Goal: Task Accomplishment & Management: Manage account settings

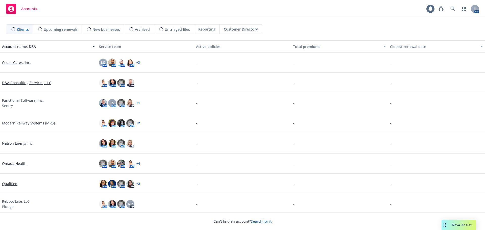
click at [261, 220] on link "Search for it" at bounding box center [261, 221] width 21 height 5
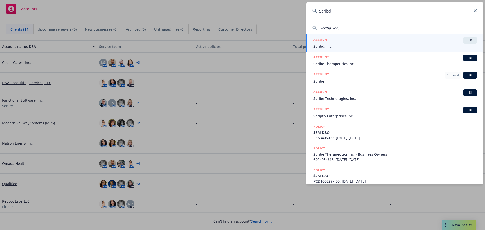
type input "Scribd"
click at [329, 45] on span "Scribd, Inc." at bounding box center [395, 46] width 164 height 5
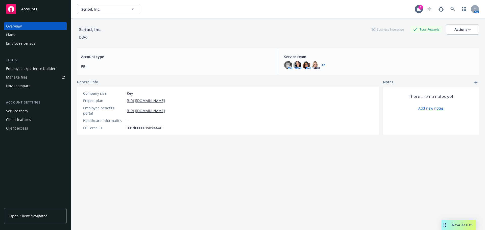
click at [16, 67] on div "Employee experience builder" at bounding box center [31, 69] width 50 height 8
click at [13, 32] on div "Plans" at bounding box center [10, 35] width 9 height 8
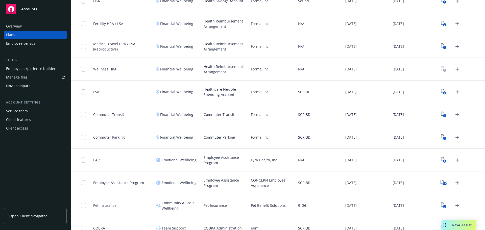
scroll to position [429, 0]
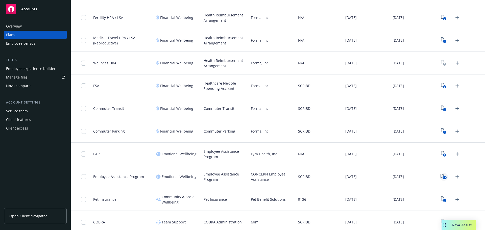
click at [441, 176] on icon "17" at bounding box center [444, 177] width 6 height 6
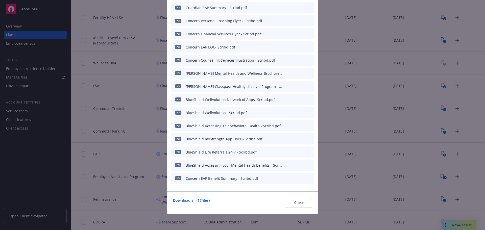
scroll to position [77, 0]
click at [128, 162] on div "Employee Assistance Program pdf Kaiser Self-Care Apps CalmMyStrength - Scribd.p…" at bounding box center [242, 115] width 485 height 230
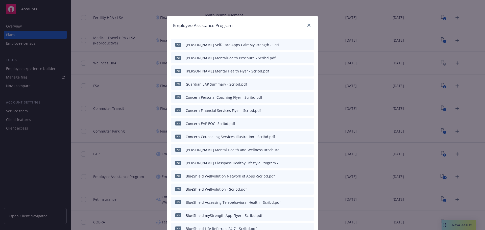
scroll to position [0, 0]
click at [307, 25] on icon "close" at bounding box center [308, 25] width 3 height 3
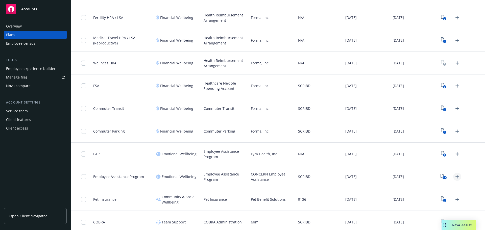
click at [455, 178] on icon "Upload Plan Documents" at bounding box center [457, 177] width 6 height 6
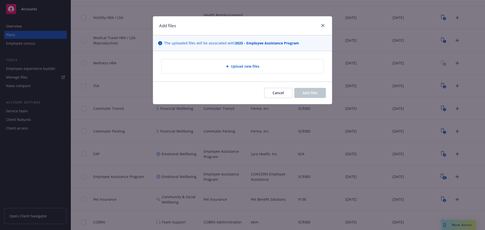
click at [232, 67] on span "Upload new files" at bounding box center [245, 66] width 29 height 5
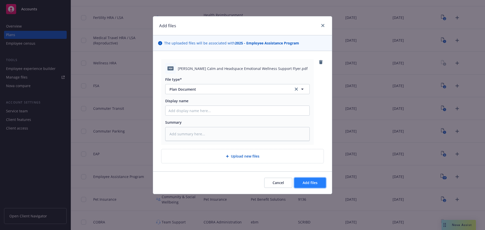
click at [310, 184] on span "Add files" at bounding box center [310, 182] width 15 height 5
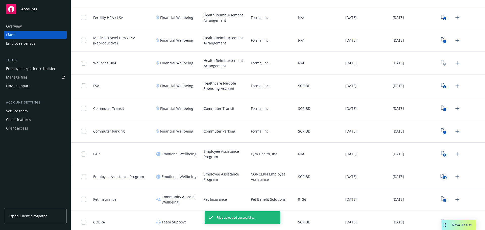
click at [441, 177] on icon "18" at bounding box center [444, 177] width 6 height 6
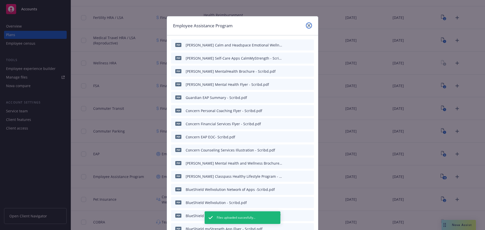
click at [306, 27] on link "close" at bounding box center [309, 25] width 6 height 6
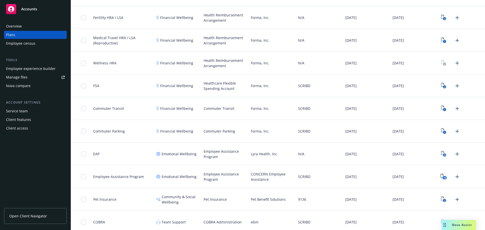
click at [441, 177] on icon "18" at bounding box center [444, 177] width 6 height 6
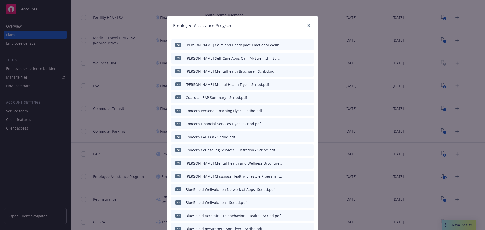
click at [308, 58] on icon "archive file" at bounding box center [310, 58] width 4 height 4
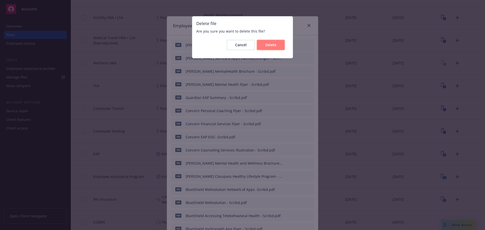
click at [273, 47] on button "Delete" at bounding box center [271, 45] width 28 height 10
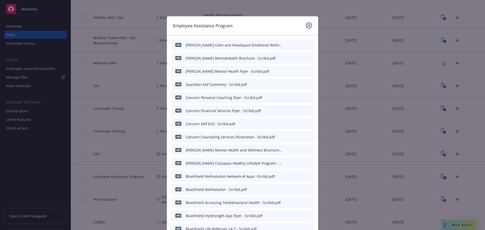
click at [307, 26] on icon "close" at bounding box center [308, 25] width 3 height 3
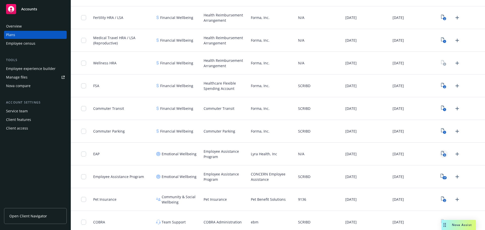
click at [444, 154] on text "9" at bounding box center [444, 155] width 1 height 3
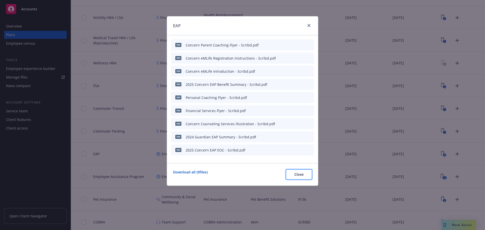
click at [293, 176] on button "Close" at bounding box center [299, 174] width 26 height 10
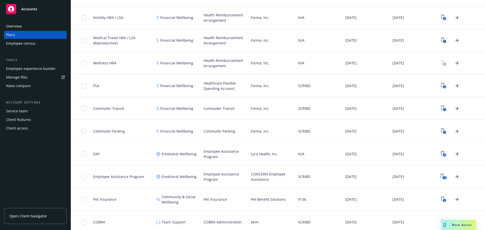
click at [441, 152] on icon "View Plan Documents" at bounding box center [442, 153] width 3 height 4
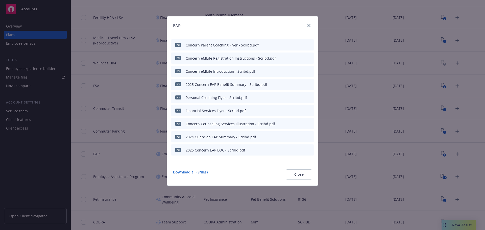
click at [301, 45] on icon "preview file" at bounding box center [301, 45] width 5 height 4
click at [309, 27] on icon "close" at bounding box center [308, 25] width 3 height 3
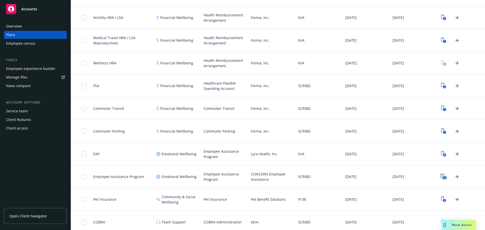
click at [441, 176] on icon "17" at bounding box center [444, 177] width 6 height 6
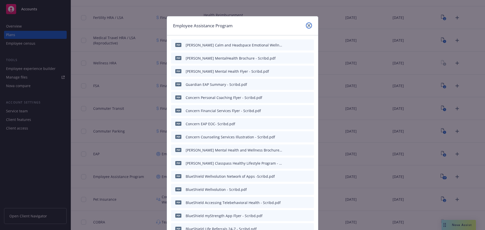
click at [308, 26] on icon "close" at bounding box center [308, 25] width 3 height 3
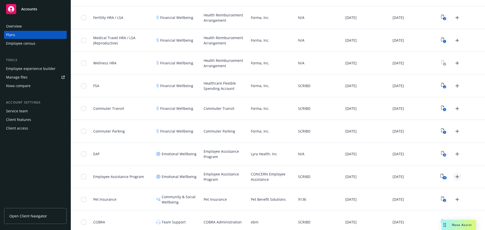
click at [454, 175] on icon "Upload Plan Documents" at bounding box center [457, 177] width 6 height 6
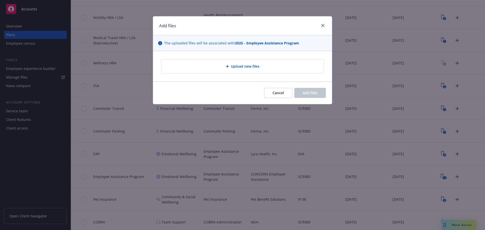
click at [222, 67] on div "Upload new files" at bounding box center [242, 66] width 154 height 6
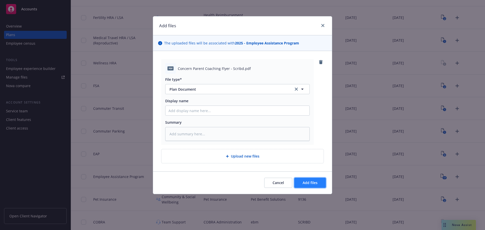
click at [313, 182] on span "Add files" at bounding box center [310, 182] width 15 height 5
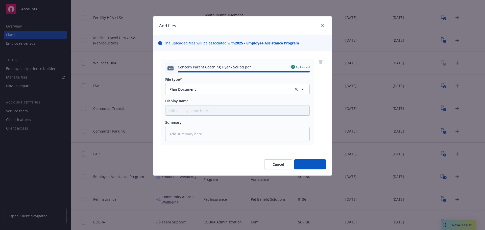
type textarea "x"
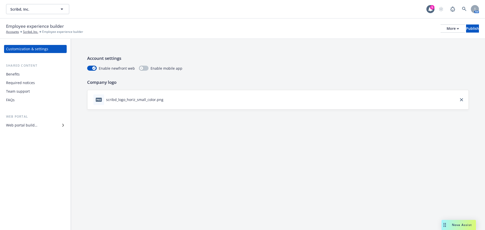
click at [22, 125] on div "Web portal builder" at bounding box center [21, 125] width 31 height 8
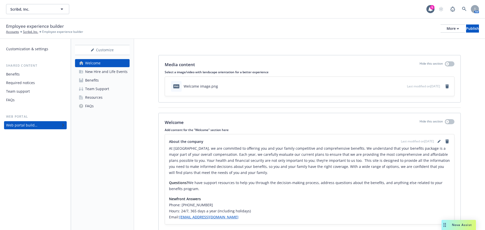
click at [89, 81] on div "Benefits" at bounding box center [92, 80] width 14 height 8
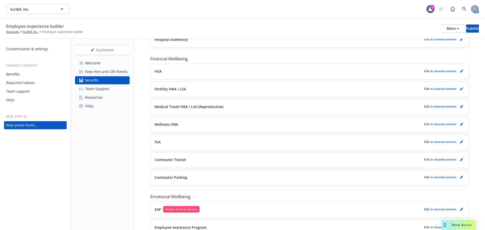
scroll to position [429, 0]
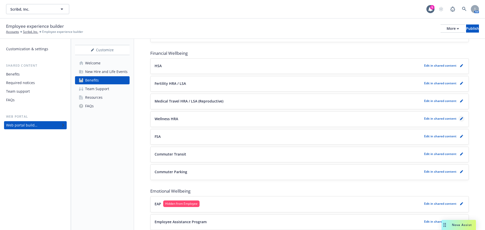
click at [460, 119] on icon "pencil" at bounding box center [461, 118] width 3 height 3
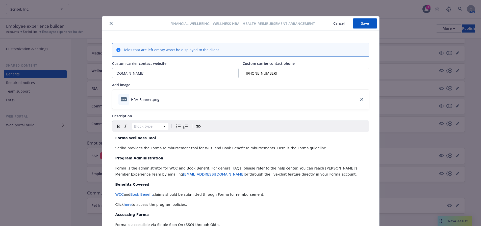
click at [337, 23] on button "Cancel" at bounding box center [339, 23] width 28 height 10
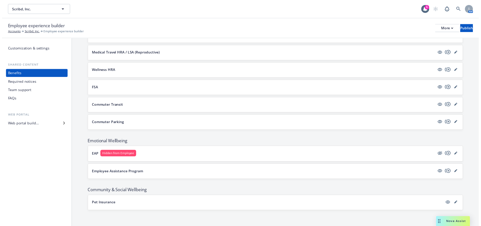
scroll to position [477, 0]
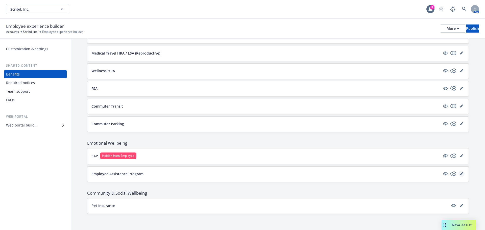
click at [458, 175] on link "editPencil" at bounding box center [461, 174] width 6 height 6
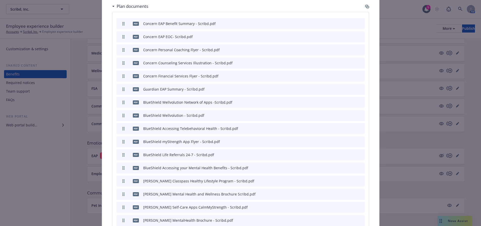
scroll to position [899, 0]
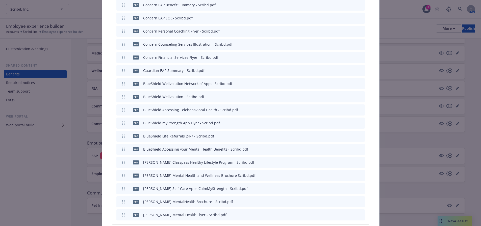
click at [352, 174] on icon "preview file" at bounding box center [352, 176] width 5 height 4
click at [352, 199] on button "preview file" at bounding box center [352, 201] width 6 height 5
click at [351, 213] on icon "preview file" at bounding box center [352, 215] width 5 height 4
click at [351, 187] on icon "preview file" at bounding box center [352, 189] width 5 height 4
click at [359, 186] on icon "archive file" at bounding box center [361, 188] width 4 height 4
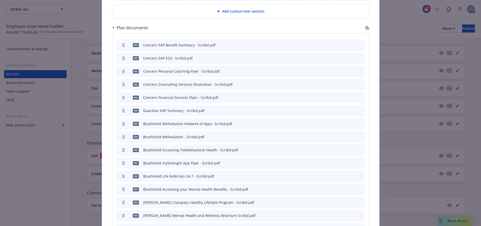
scroll to position [834, 0]
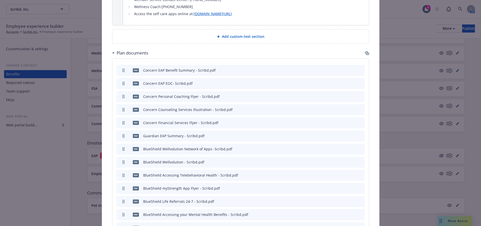
click at [365, 52] on icon "button" at bounding box center [366, 53] width 3 height 3
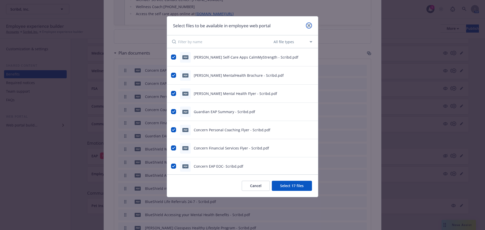
click at [309, 26] on icon "close" at bounding box center [308, 25] width 3 height 3
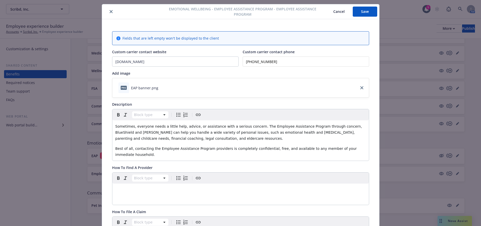
scroll to position [0, 0]
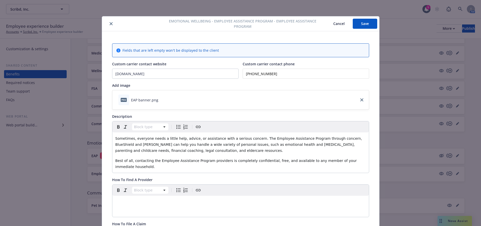
click at [358, 19] on button "Save" at bounding box center [365, 24] width 25 height 10
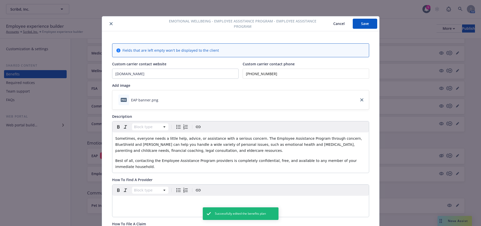
click at [110, 24] on icon "close" at bounding box center [111, 23] width 3 height 3
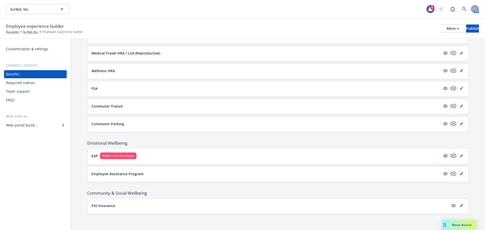
click at [460, 174] on icon "editPencil" at bounding box center [461, 173] width 3 height 3
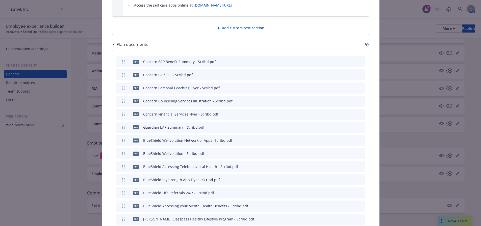
scroll to position [748, 0]
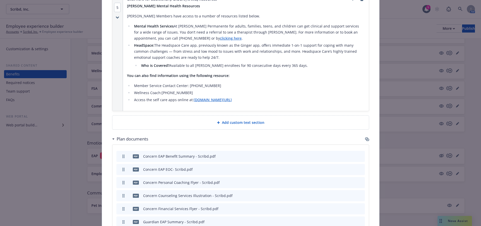
click at [365, 137] on icon "button" at bounding box center [367, 139] width 4 height 4
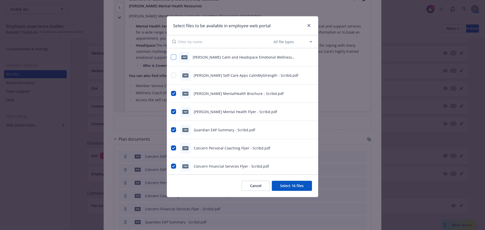
click at [173, 58] on input "checkbox" at bounding box center [173, 57] width 5 height 5
checkbox input "true"
click at [290, 186] on button "Select 17 files" at bounding box center [292, 186] width 40 height 10
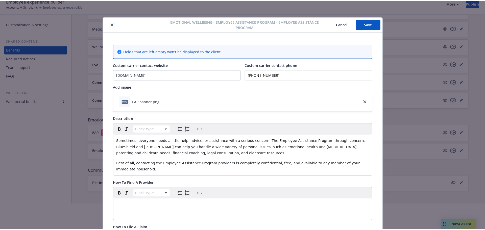
scroll to position [0, 0]
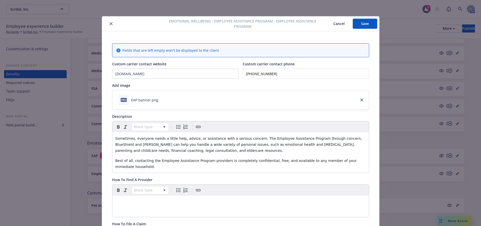
click at [358, 25] on button "Save" at bounding box center [365, 24] width 25 height 10
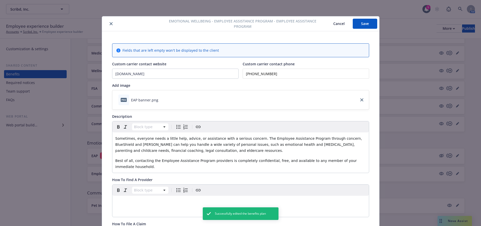
click at [110, 23] on icon "close" at bounding box center [111, 23] width 3 height 3
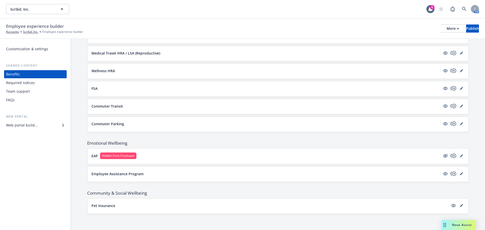
click at [19, 125] on div "Web portal builder" at bounding box center [21, 125] width 31 height 8
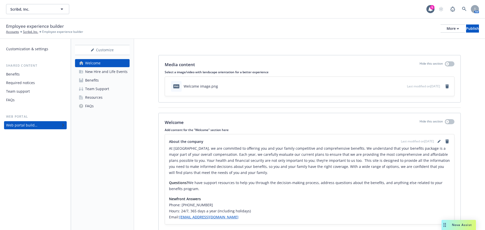
click at [95, 81] on div "Benefits" at bounding box center [92, 80] width 14 height 8
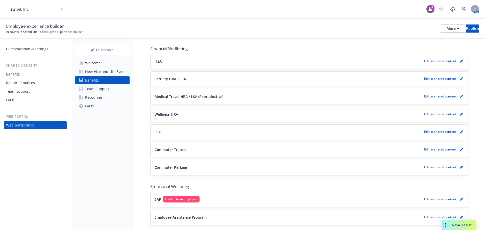
scroll to position [477, 0]
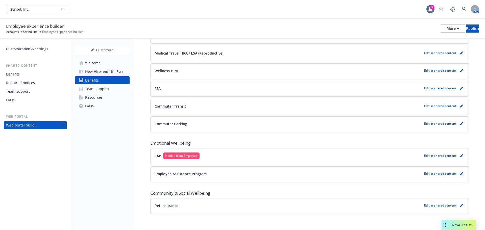
click at [460, 174] on icon "pencil" at bounding box center [461, 174] width 3 height 3
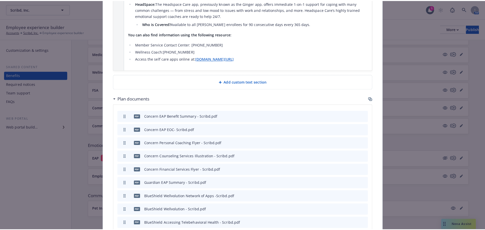
scroll to position [823, 0]
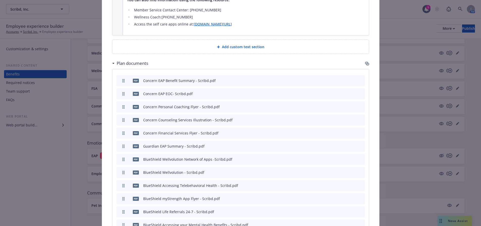
click at [365, 62] on icon "button" at bounding box center [366, 63] width 3 height 3
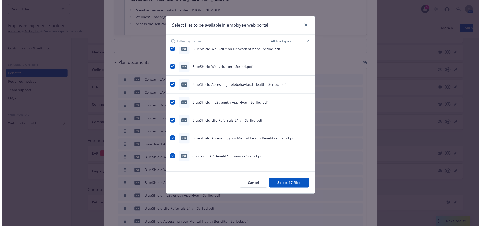
scroll to position [195, 0]
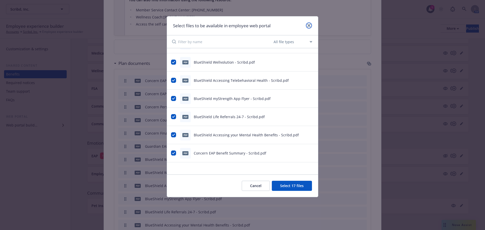
click at [311, 26] on link "close" at bounding box center [309, 25] width 6 height 6
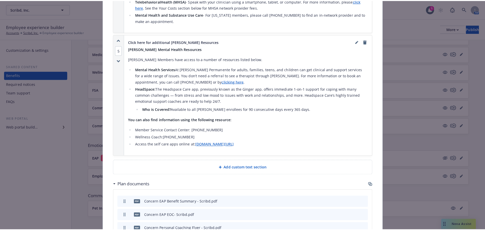
scroll to position [697, 0]
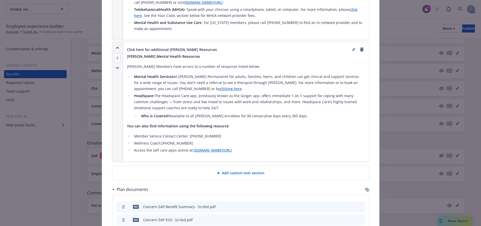
click at [365, 188] on icon "button" at bounding box center [367, 190] width 4 height 4
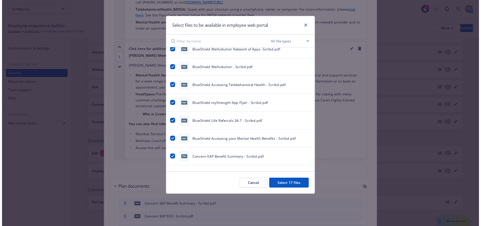
scroll to position [195, 0]
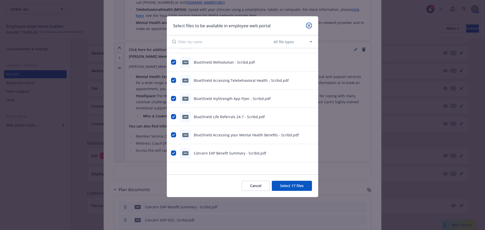
click at [309, 26] on icon "close" at bounding box center [308, 25] width 3 height 3
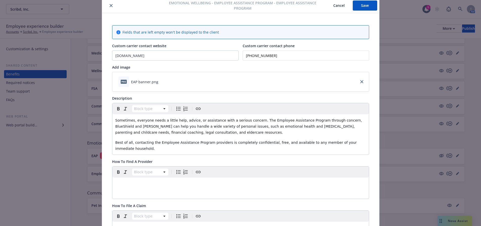
scroll to position [0, 0]
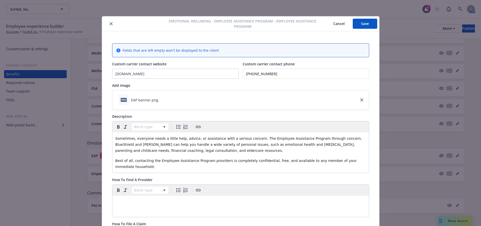
click at [110, 23] on icon "close" at bounding box center [111, 23] width 3 height 3
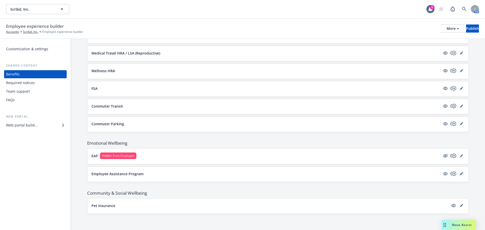
click at [460, 173] on icon "editPencil" at bounding box center [461, 173] width 3 height 3
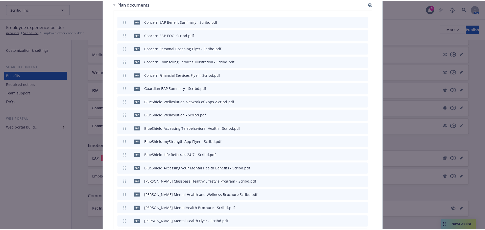
scroll to position [849, 0]
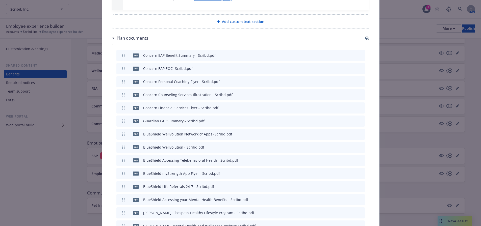
click at [365, 36] on icon "button" at bounding box center [367, 38] width 4 height 4
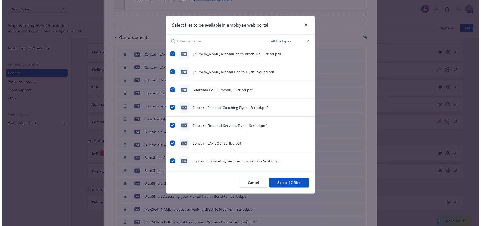
scroll to position [0, 0]
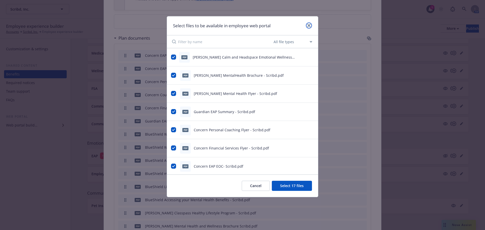
click at [310, 25] on icon "close" at bounding box center [308, 25] width 3 height 3
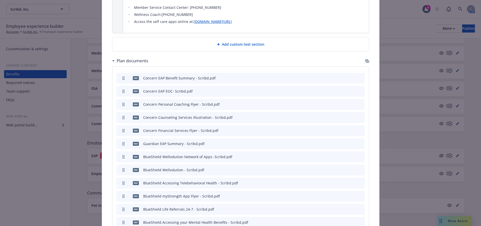
scroll to position [823, 0]
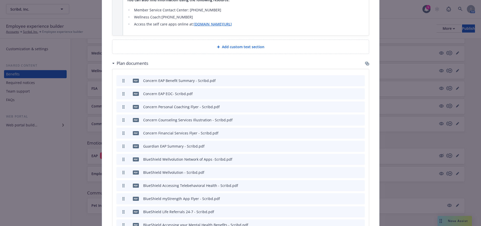
click at [112, 63] on icon at bounding box center [113, 63] width 3 height 1
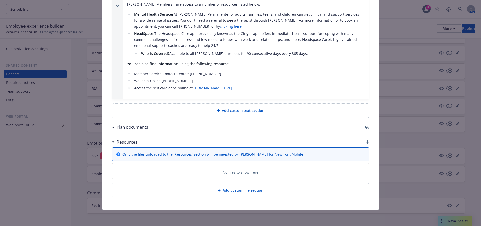
scroll to position [741, 0]
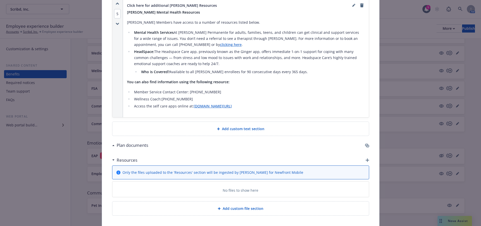
click at [112, 142] on div "Plan documents" at bounding box center [130, 145] width 36 height 7
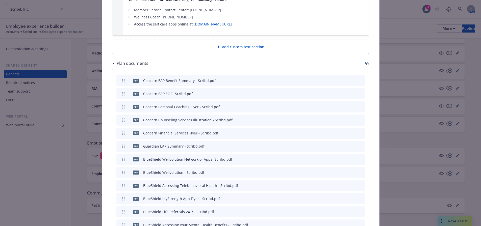
click at [351, 105] on icon "preview file" at bounding box center [352, 107] width 5 height 4
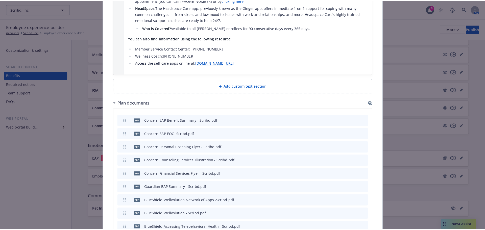
scroll to position [773, 0]
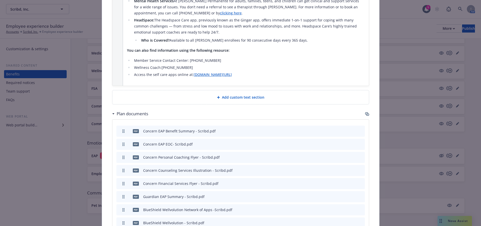
click at [367, 112] on icon "button" at bounding box center [367, 114] width 4 height 4
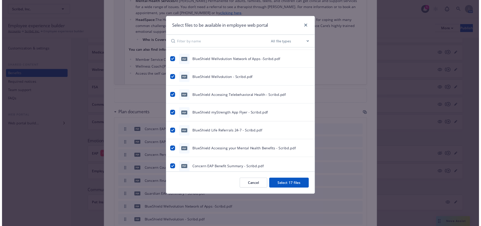
scroll to position [195, 0]
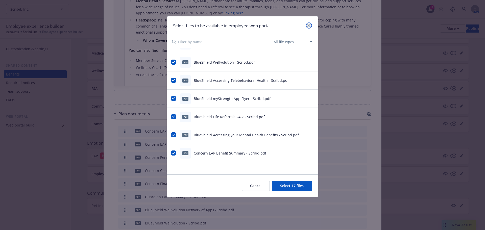
click at [308, 28] on link "close" at bounding box center [309, 25] width 6 height 6
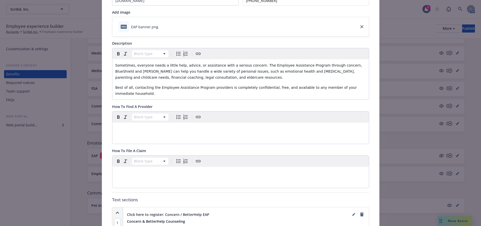
scroll to position [0, 0]
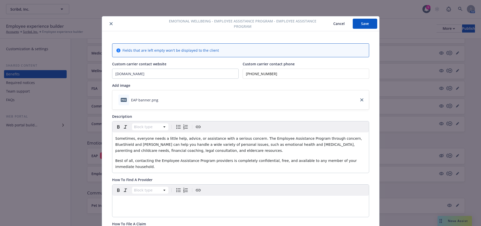
click at [110, 25] on icon "close" at bounding box center [111, 23] width 3 height 3
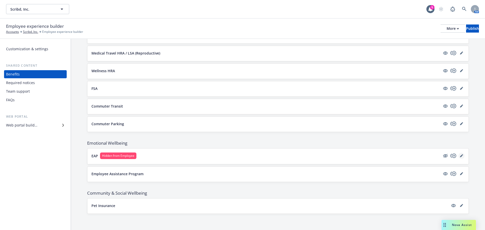
click at [460, 155] on icon "editPencil" at bounding box center [461, 156] width 3 height 3
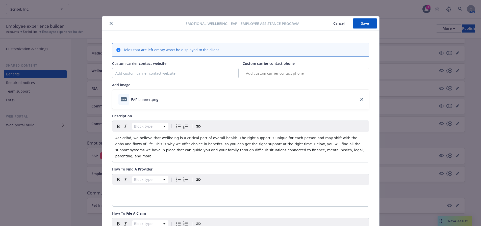
click at [110, 25] on icon "close" at bounding box center [111, 23] width 3 height 3
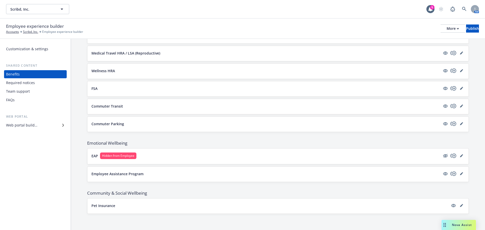
click at [28, 126] on div "Web portal builder" at bounding box center [21, 125] width 31 height 8
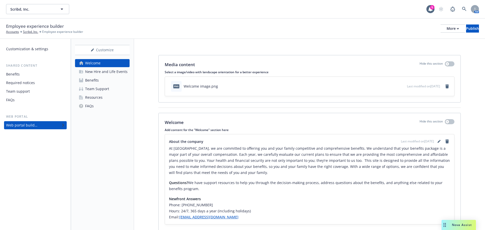
click at [91, 78] on div "Benefits" at bounding box center [92, 80] width 14 height 8
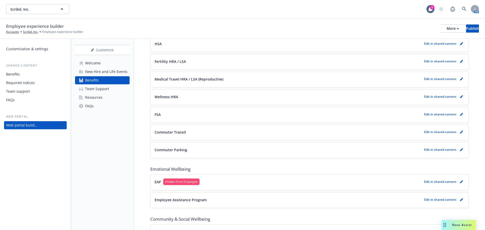
scroll to position [477, 0]
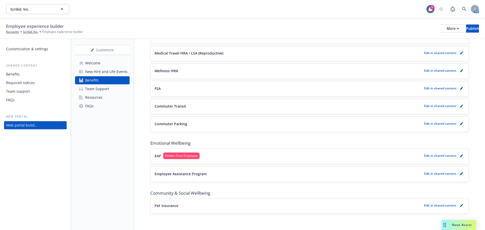
click at [458, 174] on link "pencil" at bounding box center [461, 174] width 6 height 6
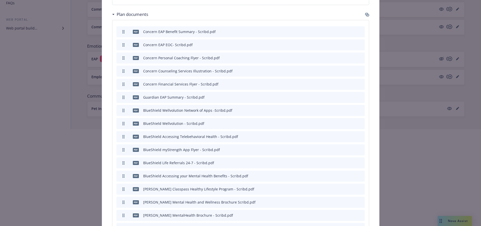
scroll to position [823, 0]
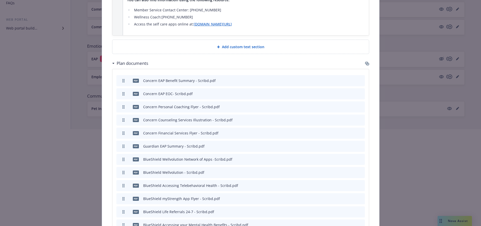
click at [366, 63] on icon "button" at bounding box center [367, 64] width 3 height 3
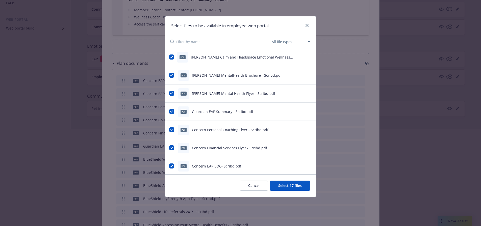
scroll to position [97, 0]
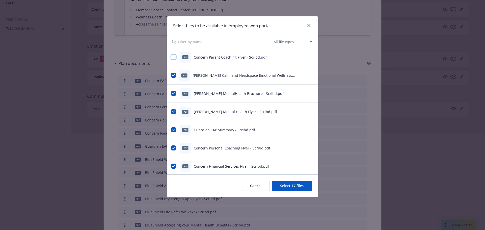
click at [172, 57] on input "checkbox" at bounding box center [173, 57] width 5 height 5
checkbox input "true"
click at [280, 188] on div at bounding box center [242, 181] width 485 height 32
click at [281, 183] on div at bounding box center [242, 181] width 485 height 32
click at [306, 26] on link "close" at bounding box center [309, 25] width 6 height 6
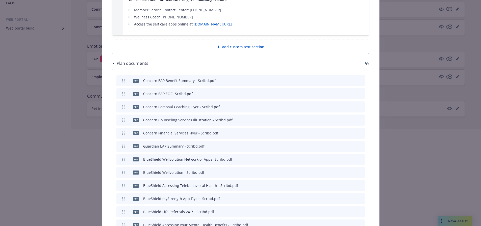
scroll to position [101, 4]
drag, startPoint x: 479, startPoint y: 159, endPoint x: 480, endPoint y: 188, distance: 29.3
click at [480, 188] on body "Scribd, Inc. Scribd, Inc. 5 AM Employee experience builder Accounts Scribd, Inc…" at bounding box center [240, 64] width 481 height 323
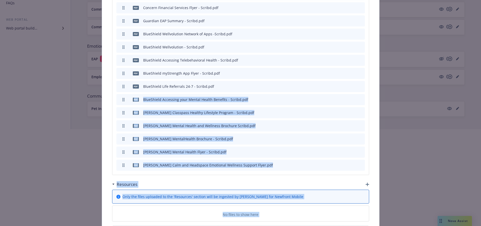
scroll to position [952, 0]
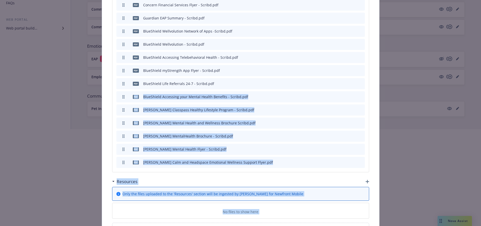
click at [341, 134] on div at bounding box center [240, 145] width 481 height 32
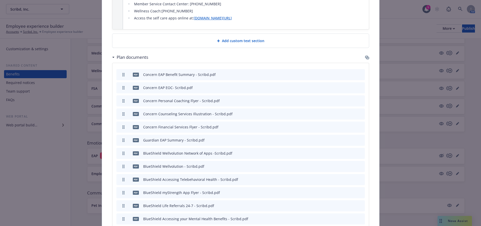
scroll to position [825, 0]
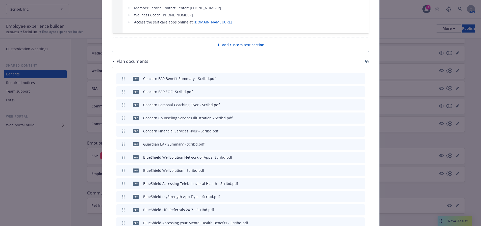
click at [364, 56] on div "Plan documents" at bounding box center [240, 61] width 257 height 11
click at [366, 61] on icon "button" at bounding box center [367, 62] width 3 height 3
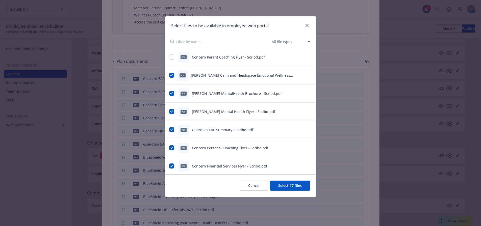
scroll to position [0, 0]
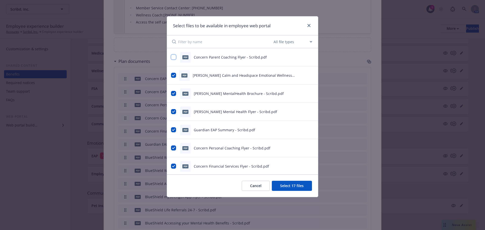
click at [174, 59] on input "checkbox" at bounding box center [173, 57] width 5 height 5
checkbox input "true"
click at [277, 187] on button "Select 18 files" at bounding box center [292, 186] width 40 height 10
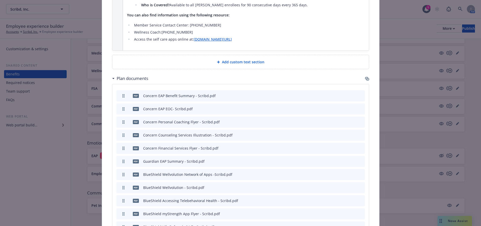
scroll to position [800, 0]
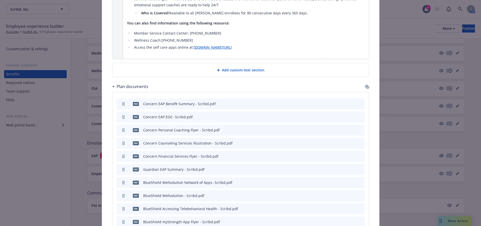
click at [367, 86] on icon "button" at bounding box center [367, 87] width 3 height 3
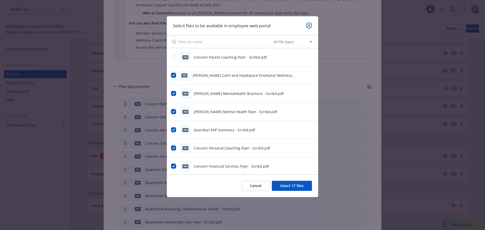
click at [308, 25] on icon "close" at bounding box center [308, 25] width 3 height 3
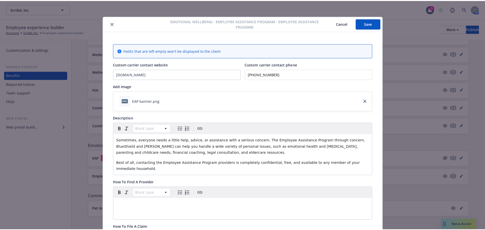
scroll to position [0, 0]
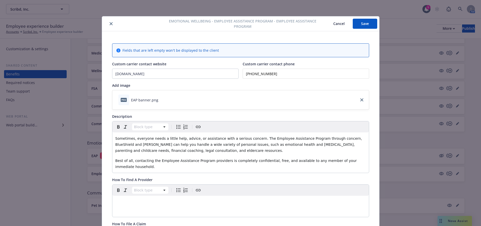
click at [110, 24] on icon "close" at bounding box center [111, 23] width 3 height 3
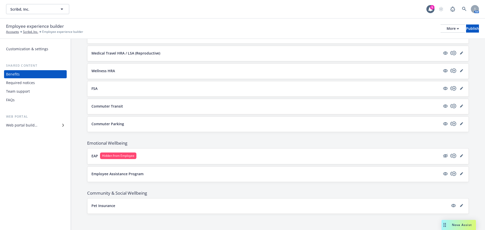
click at [27, 126] on div "Web portal builder" at bounding box center [21, 125] width 31 height 8
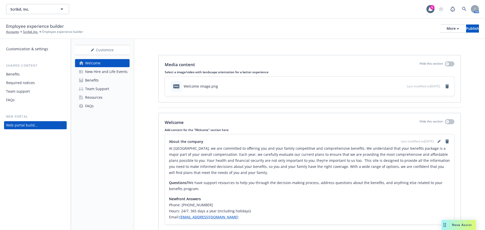
click at [92, 71] on div "New Hire and Life Events" at bounding box center [106, 72] width 42 height 8
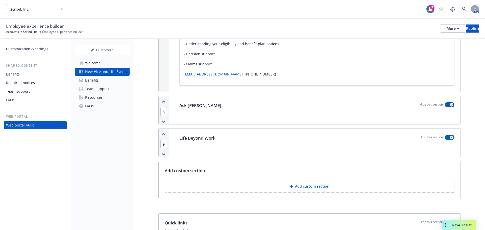
scroll to position [1010, 0]
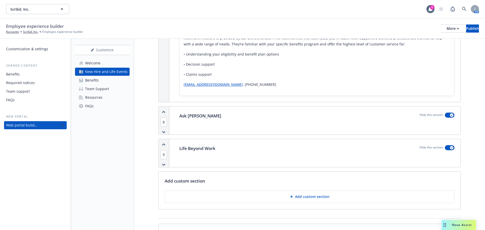
click at [270, 190] on button "Add custom section" at bounding box center [310, 196] width 290 height 13
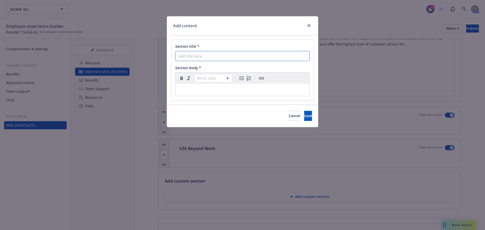
click at [187, 55] on input "Section title *" at bounding box center [242, 56] width 134 height 10
type input "Domestic Partners: Payroll & Tax Information"
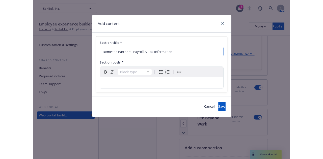
scroll to position [1466, 0]
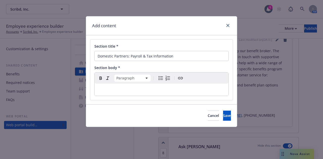
click at [102, 89] on p "editable markdown" at bounding box center [162, 90] width 128 height 6
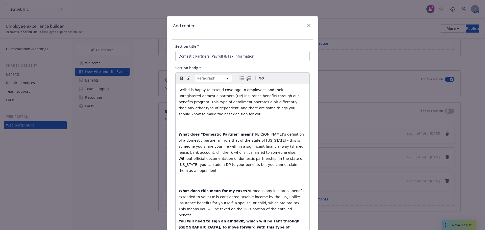
scroll to position [1005, 0]
click at [185, 121] on p "editable markdown" at bounding box center [243, 124] width 128 height 6
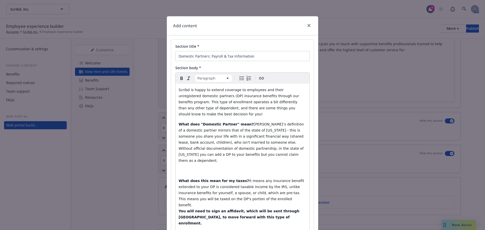
click at [184, 162] on div "Scribd is happy to extend coverage to employees and their unregistered domestic…" at bounding box center [243, 221] width 134 height 275
click at [176, 167] on div "Scribd is happy to extend coverage to employees and their unregistered domestic…" at bounding box center [243, 221] width 134 height 275
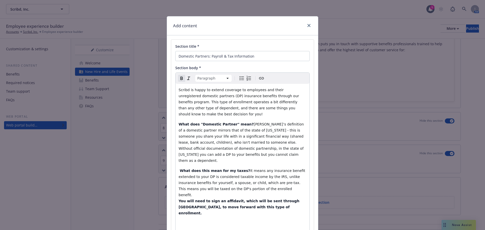
click at [179, 220] on p "editable markdown" at bounding box center [243, 223] width 128 height 6
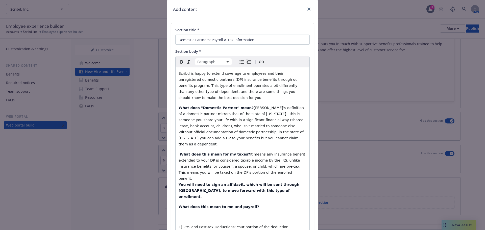
scroll to position [51, 0]
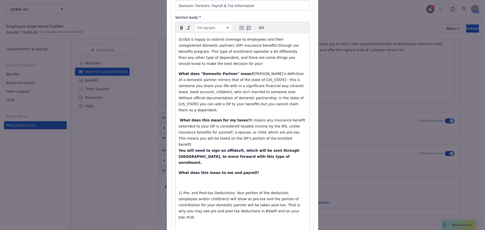
click at [181, 162] on div "Scribd is happy to extend coverage to employees and their unregistered domestic…" at bounding box center [243, 160] width 134 height 255
click at [181, 180] on p "editable markdown" at bounding box center [243, 183] width 128 height 6
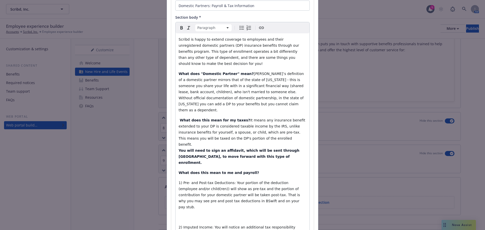
click at [183, 191] on div "Scribd is happy to extend coverage to employees and their unregistered domestic…" at bounding box center [243, 155] width 134 height 245
click at [184, 214] on p "editable markdown" at bounding box center [243, 217] width 128 height 6
click at [184, 213] on div "Scribd is happy to extend coverage to employees and their unregistered domestic…" at bounding box center [243, 150] width 134 height 234
click at [180, 213] on div "Scribd is happy to extend coverage to employees and their unregistered domestic…" at bounding box center [243, 150] width 134 height 234
drag, startPoint x: 179, startPoint y: 214, endPoint x: 177, endPoint y: 217, distance: 3.4
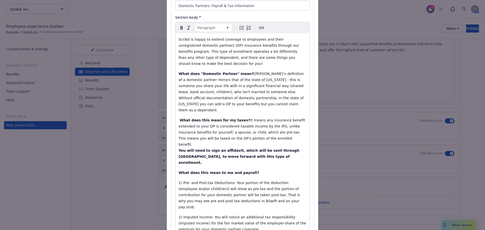
click at [179, 215] on div "Scribd is happy to extend coverage to employees and their unregistered domestic…" at bounding box center [243, 150] width 134 height 234
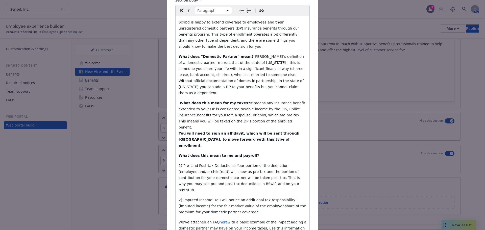
scroll to position [95, 0]
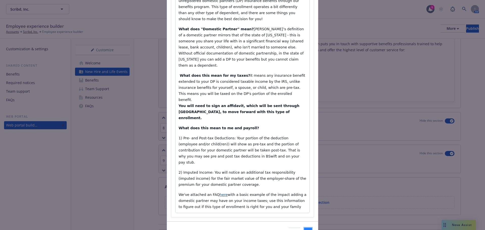
click at [304, 230] on span "Save" at bounding box center [308, 232] width 8 height 5
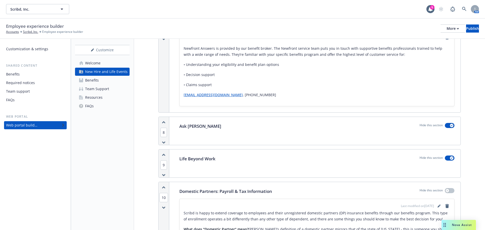
scroll to position [991, 0]
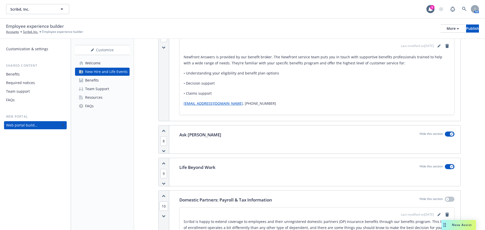
click at [91, 64] on div "Welcome" at bounding box center [92, 63] width 15 height 8
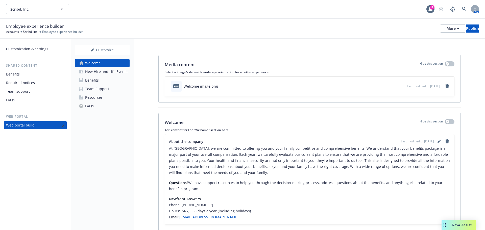
click at [17, 71] on div "Benefits" at bounding box center [13, 74] width 14 height 8
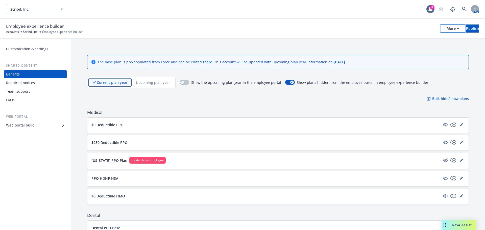
click at [457, 29] on icon "button" at bounding box center [458, 29] width 2 height 2
click at [394, 41] on link "Copy preview link" at bounding box center [411, 40] width 75 height 10
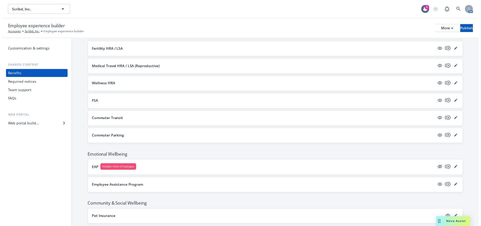
scroll to position [477, 0]
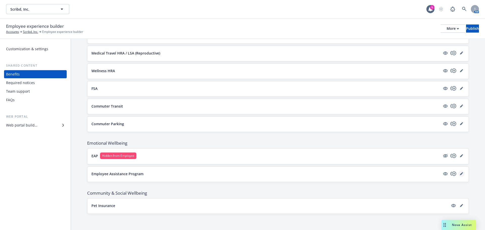
click at [460, 173] on icon "editPencil" at bounding box center [461, 173] width 3 height 3
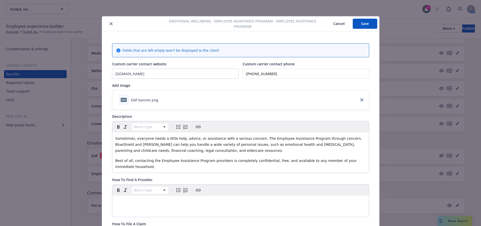
click at [111, 25] on button "close" at bounding box center [111, 24] width 6 height 6
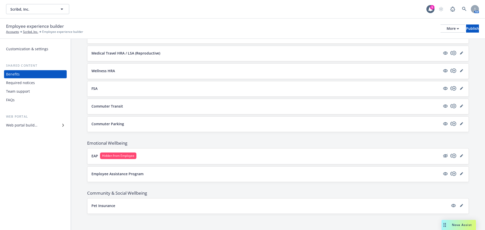
click at [21, 124] on div "Web portal builder" at bounding box center [21, 125] width 31 height 8
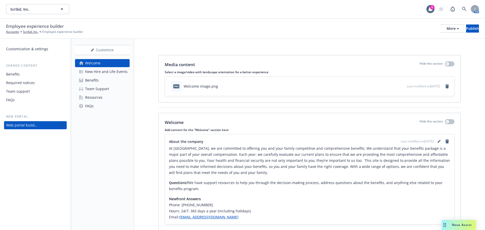
click at [95, 97] on div "Resources" at bounding box center [93, 97] width 17 height 8
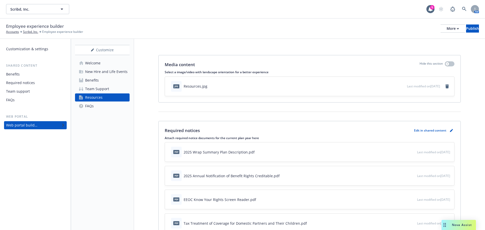
click at [92, 152] on div "Customize Welcome New Hire and Life Events Benefits Team Support Resources FAQs" at bounding box center [102, 134] width 63 height 191
click at [89, 80] on div "Benefits" at bounding box center [92, 80] width 14 height 8
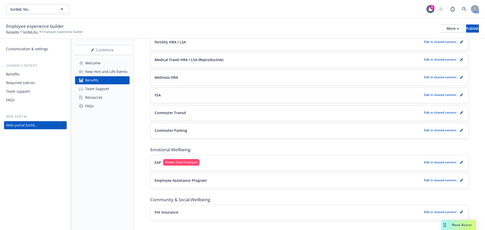
scroll to position [477, 0]
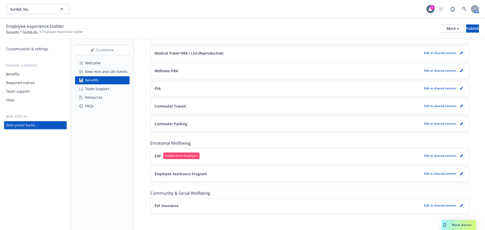
click at [460, 173] on icon "pencil" at bounding box center [461, 173] width 3 height 3
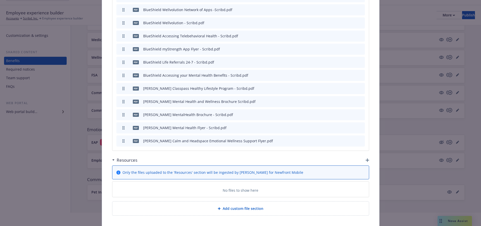
scroll to position [25, 0]
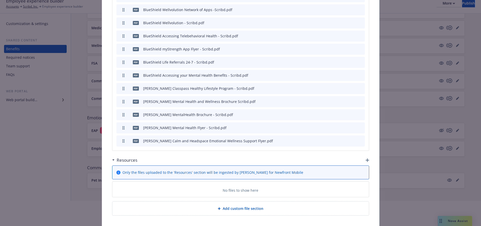
click at [112, 157] on div "Resources" at bounding box center [124, 160] width 25 height 7
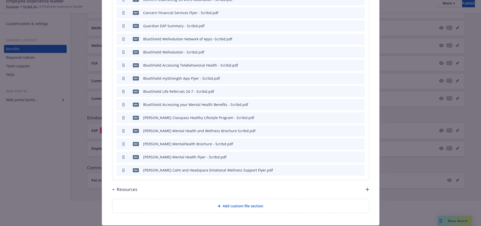
scroll to position [941, 0]
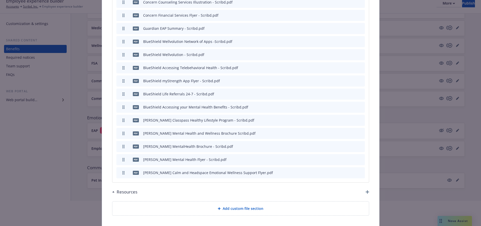
click at [112, 191] on icon at bounding box center [113, 191] width 3 height 1
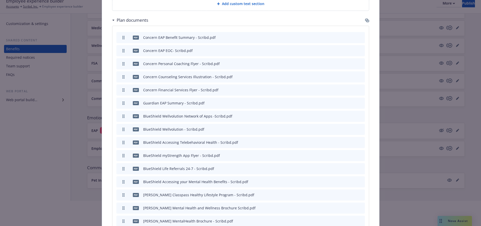
scroll to position [872, 0]
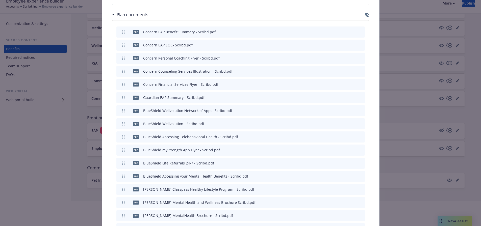
click at [123, 151] on rect "button" at bounding box center [123, 151] width 1 height 1
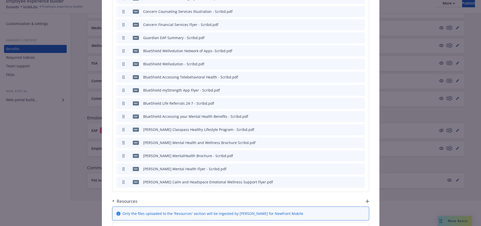
scroll to position [948, 0]
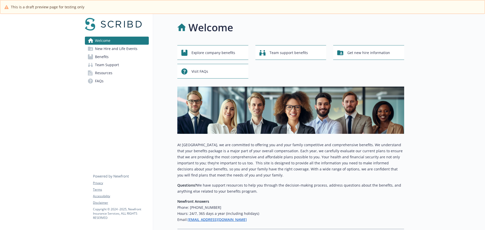
click at [101, 50] on span "New Hire and Life Events" at bounding box center [116, 49] width 42 height 8
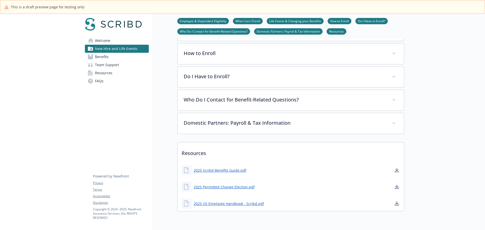
scroll to position [152, 0]
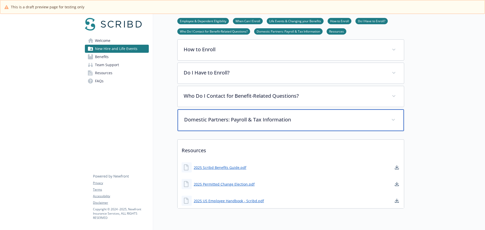
click at [305, 119] on p "Domestic Partners: Payroll & Tax Information" at bounding box center [284, 120] width 201 height 8
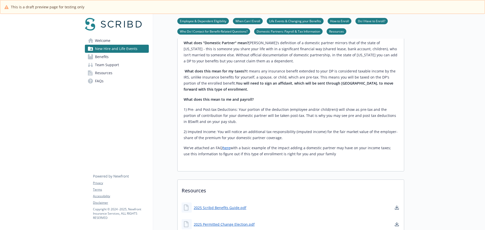
scroll to position [278, 0]
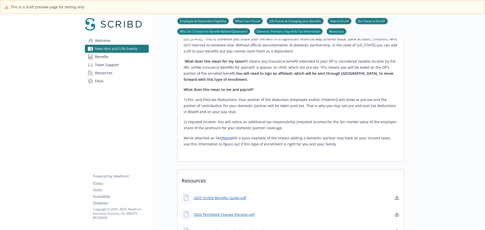
click at [226, 139] on link "here" at bounding box center [227, 138] width 8 height 5
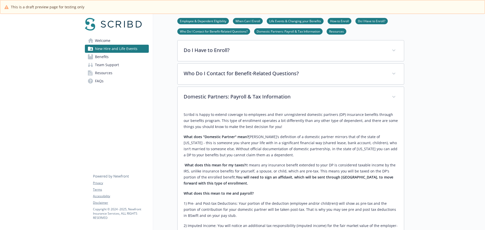
scroll to position [152, 0]
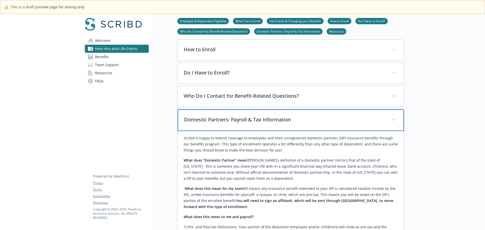
click at [303, 120] on p "Domestic Partners: Payroll & Tax Information" at bounding box center [284, 120] width 201 height 8
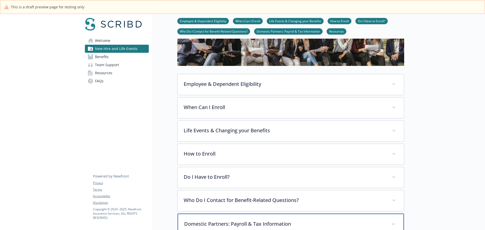
scroll to position [25, 0]
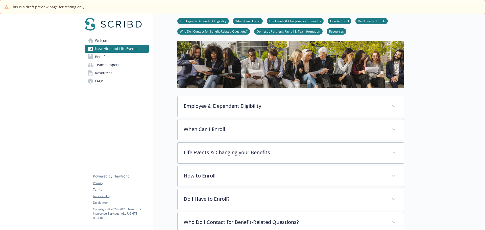
click at [104, 57] on span "Benefits" at bounding box center [102, 57] width 14 height 8
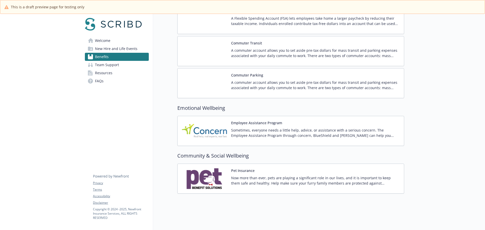
scroll to position [773, 0]
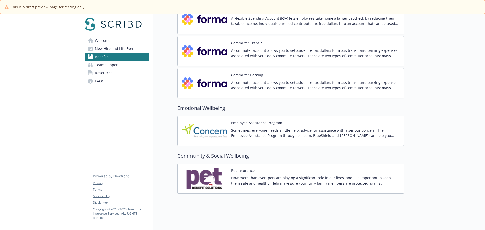
click at [257, 131] on p "Sometimes, everyone needs a little help, advice, or assistance with a serious c…" at bounding box center [315, 133] width 169 height 11
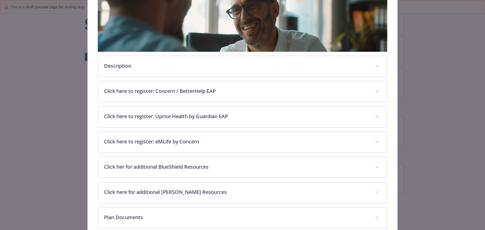
scroll to position [116, 0]
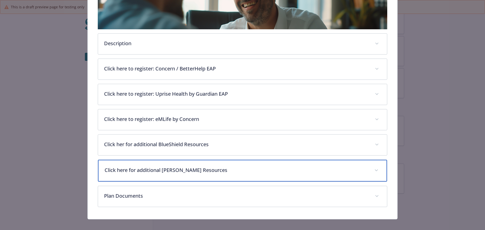
click at [231, 172] on p "Click here for additional [PERSON_NAME] Resources" at bounding box center [237, 170] width 264 height 8
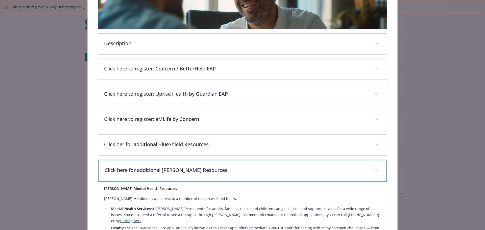
click at [231, 172] on p "Click here for additional [PERSON_NAME] Resources" at bounding box center [237, 170] width 264 height 8
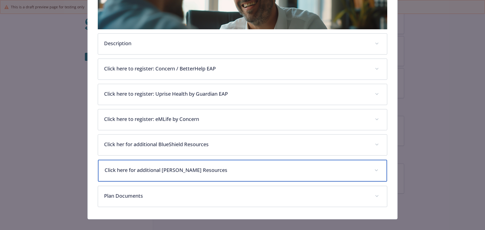
scroll to position [121, 0]
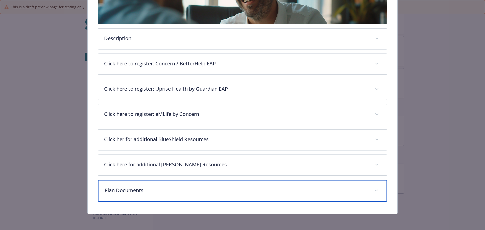
click at [213, 186] on div "Plan Documents" at bounding box center [242, 191] width 289 height 22
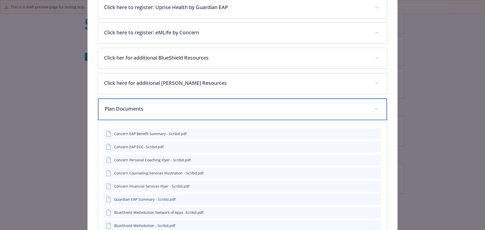
scroll to position [260, 0]
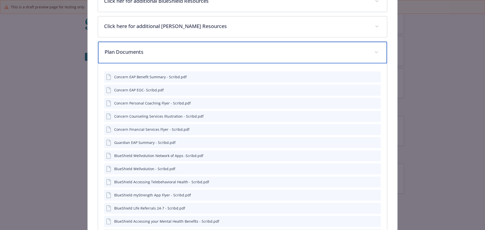
click at [212, 52] on p "Plan Documents" at bounding box center [237, 52] width 264 height 8
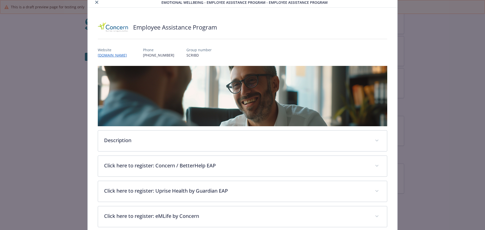
scroll to position [0, 0]
